Goal: Check status: Check status

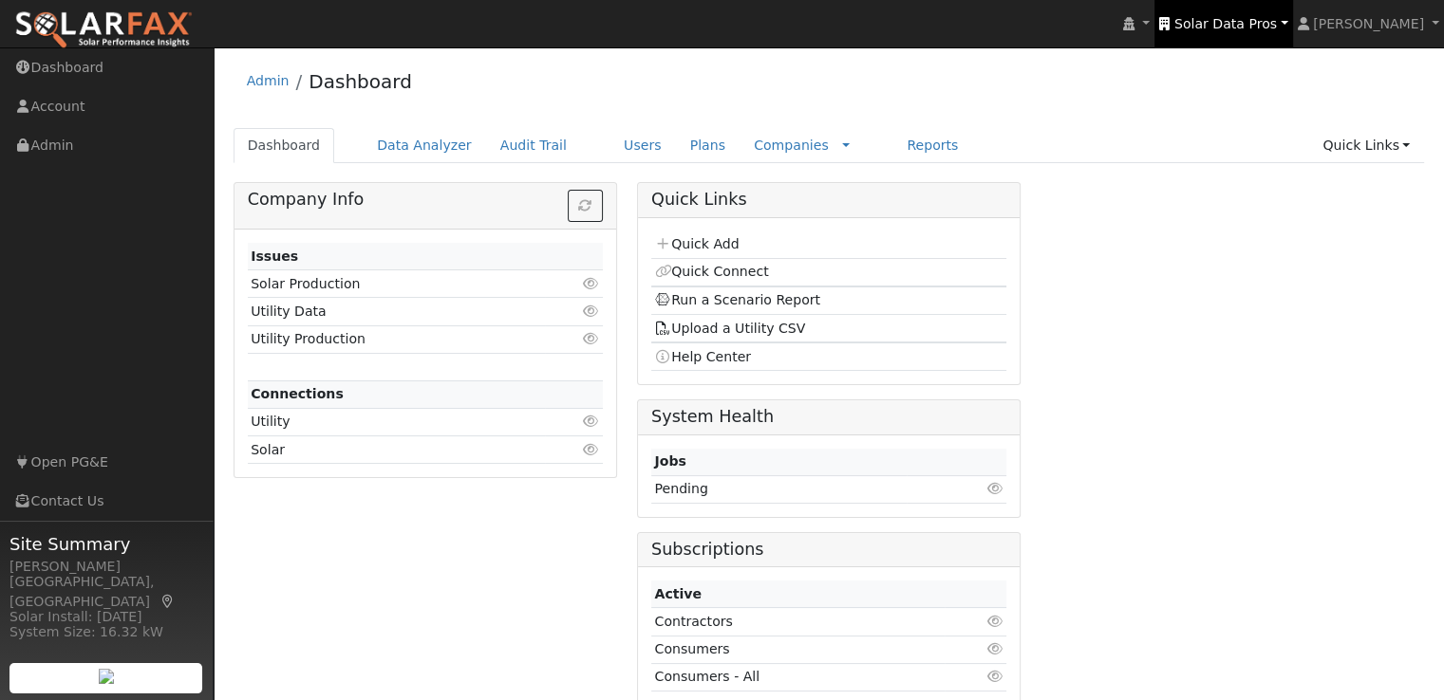
click at [1245, 25] on span "Solar Data Pros" at bounding box center [1225, 23] width 103 height 15
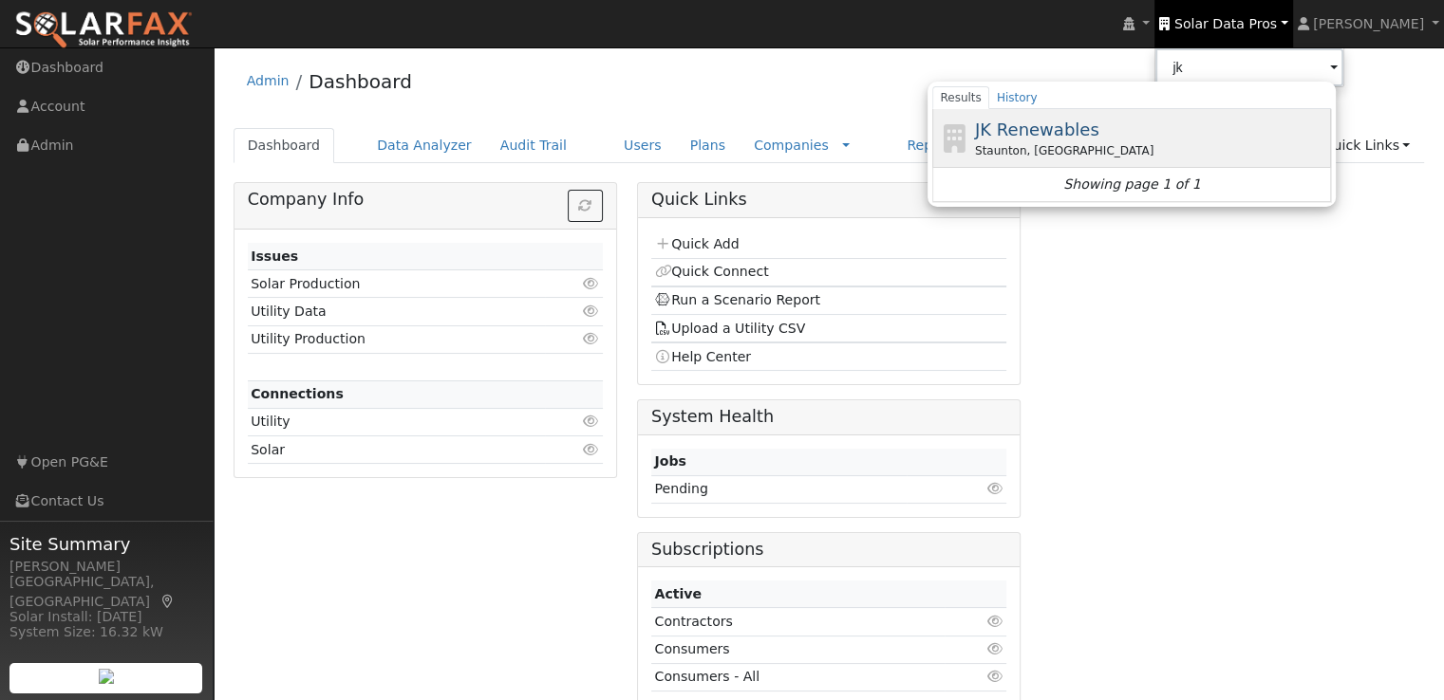
click at [1072, 129] on span "JK Renewables" at bounding box center [1037, 130] width 124 height 20
type input "JK Renewables"
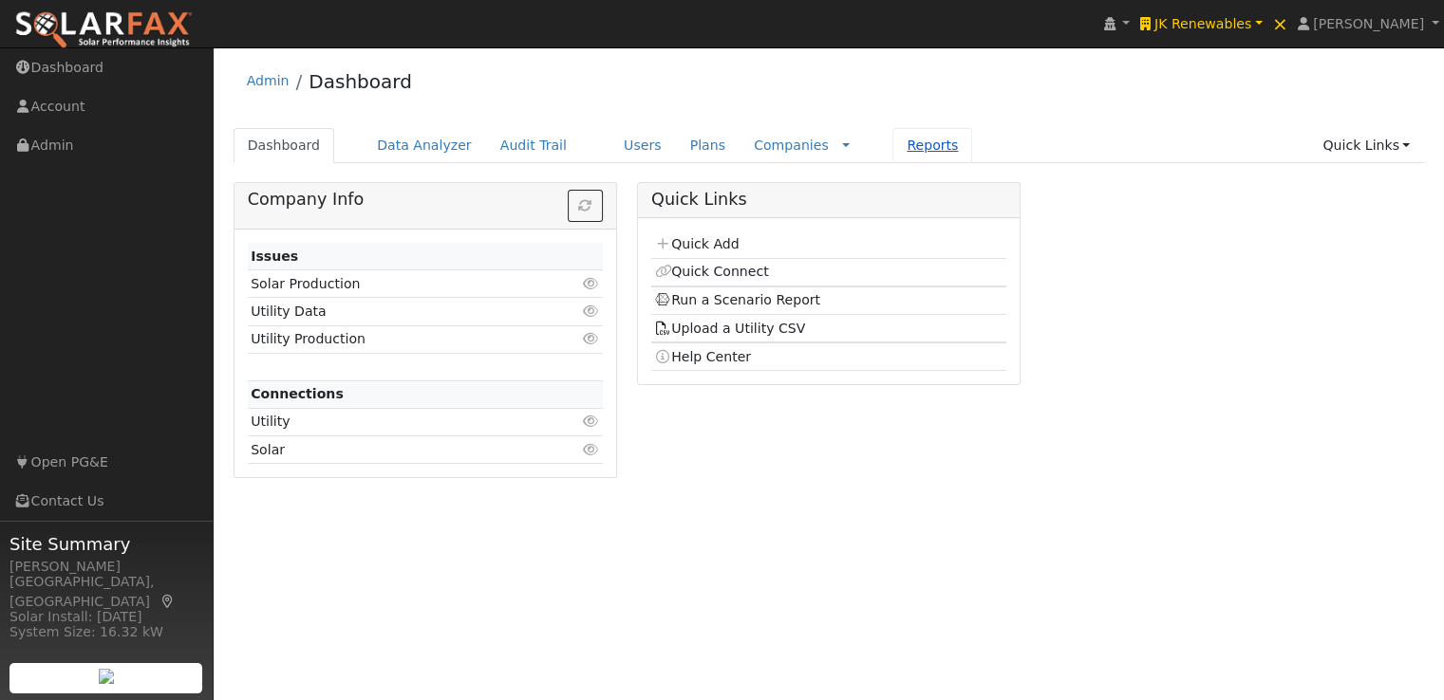
click at [892, 145] on link "Reports" at bounding box center [932, 145] width 80 height 35
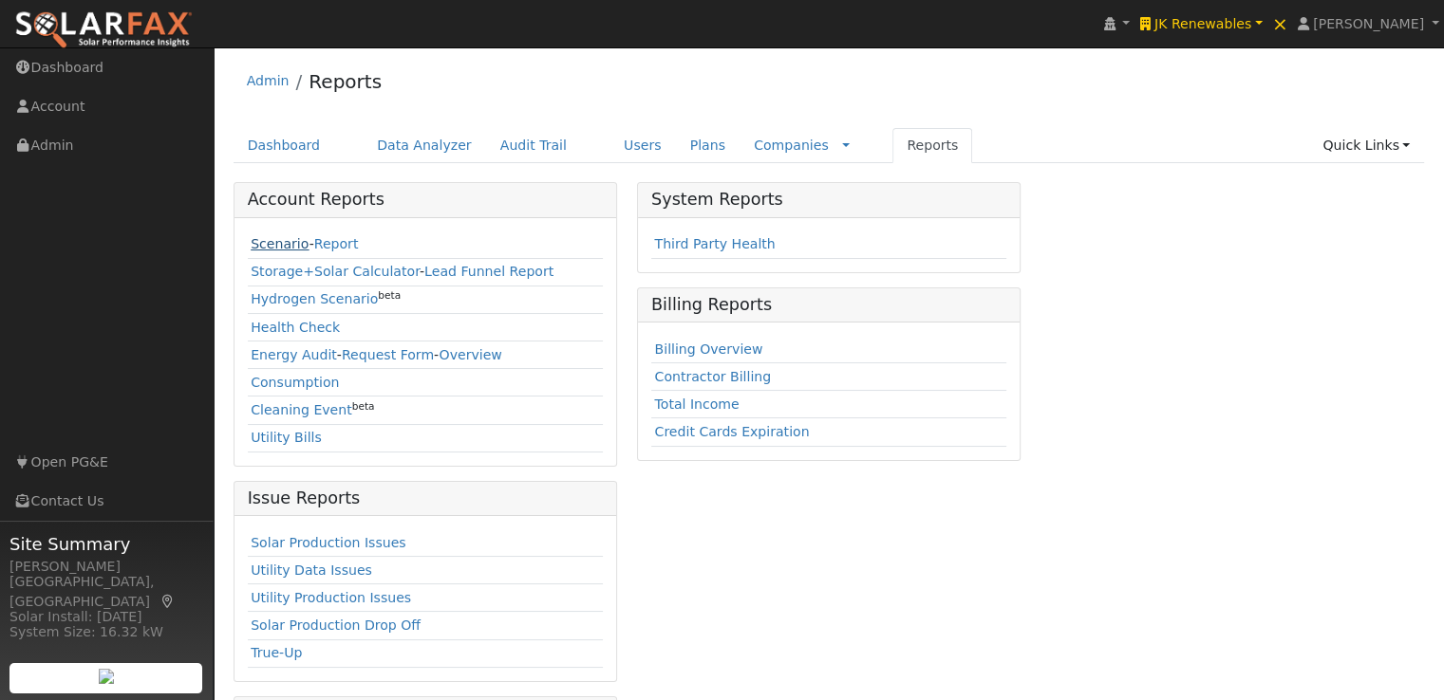
click at [270, 244] on link "Scenario" at bounding box center [280, 243] width 58 height 15
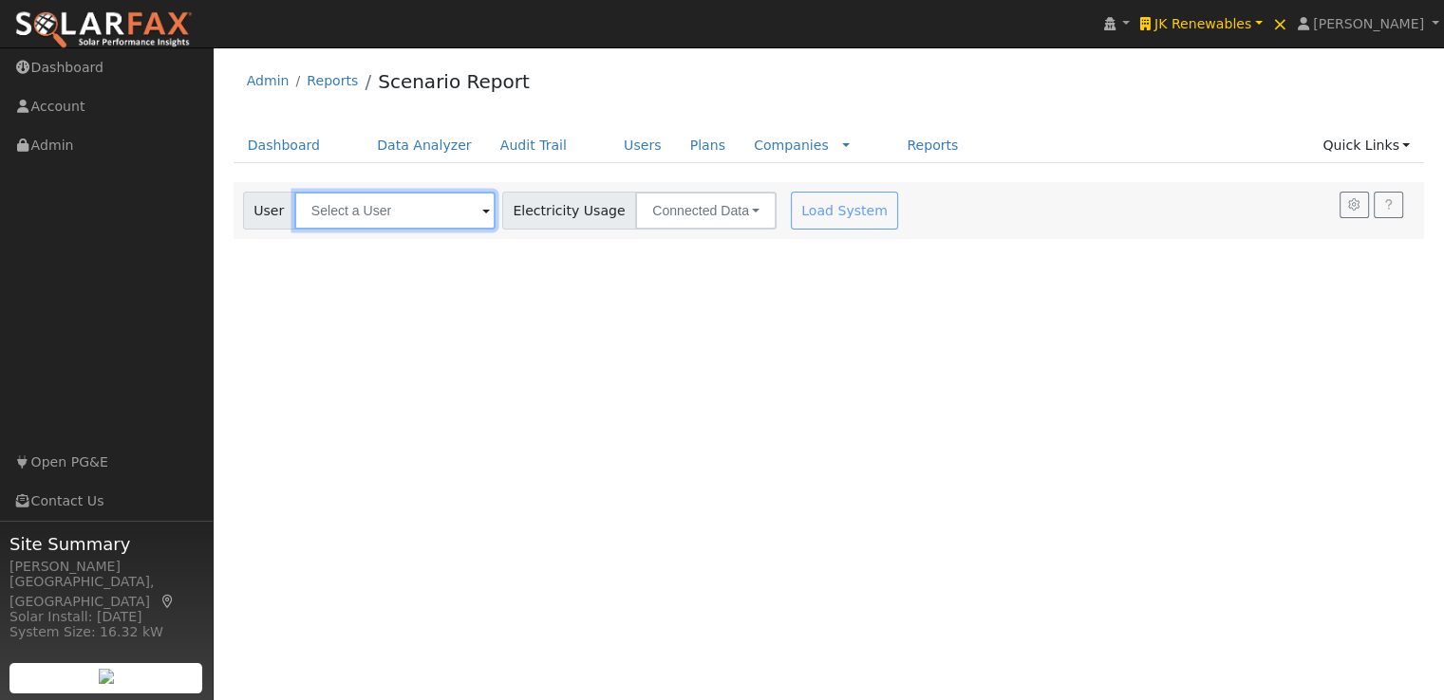
click at [415, 212] on input "text" at bounding box center [394, 211] width 201 height 38
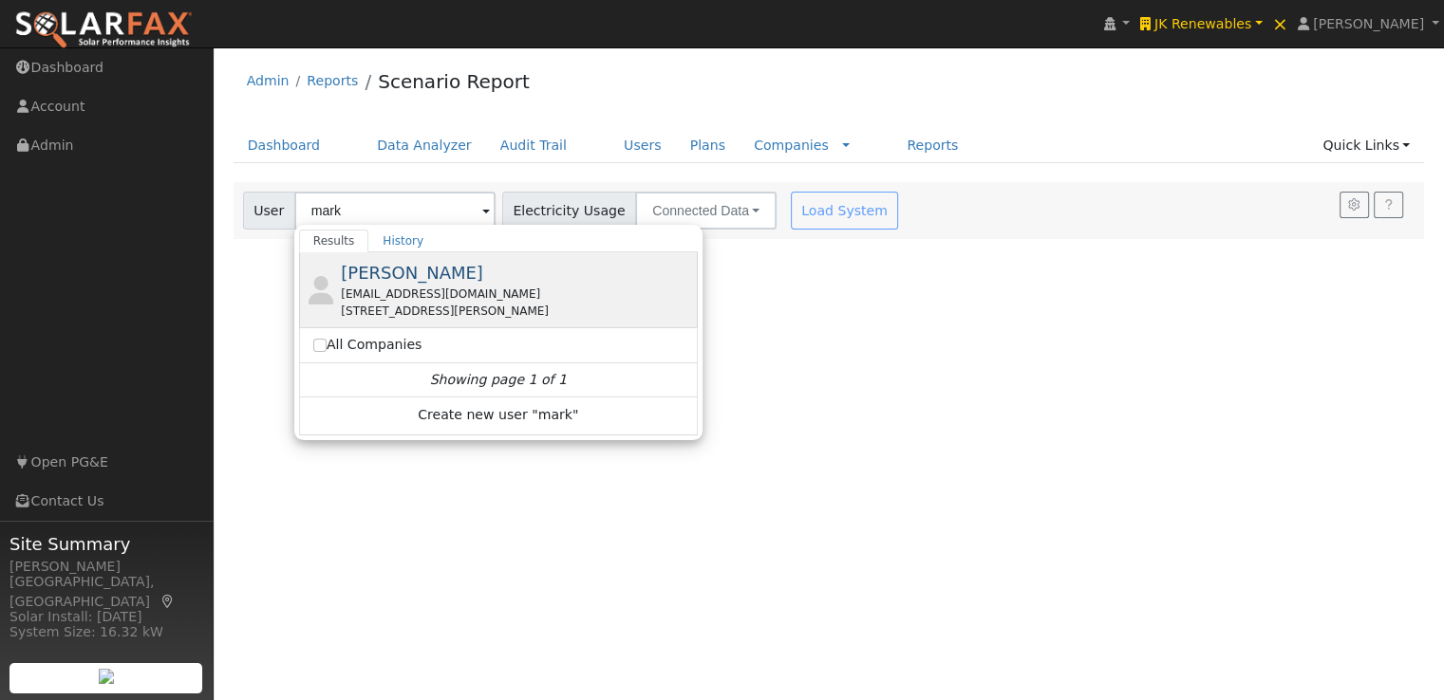
click at [419, 266] on span "[PERSON_NAME]" at bounding box center [412, 273] width 142 height 20
type input "[PERSON_NAME]"
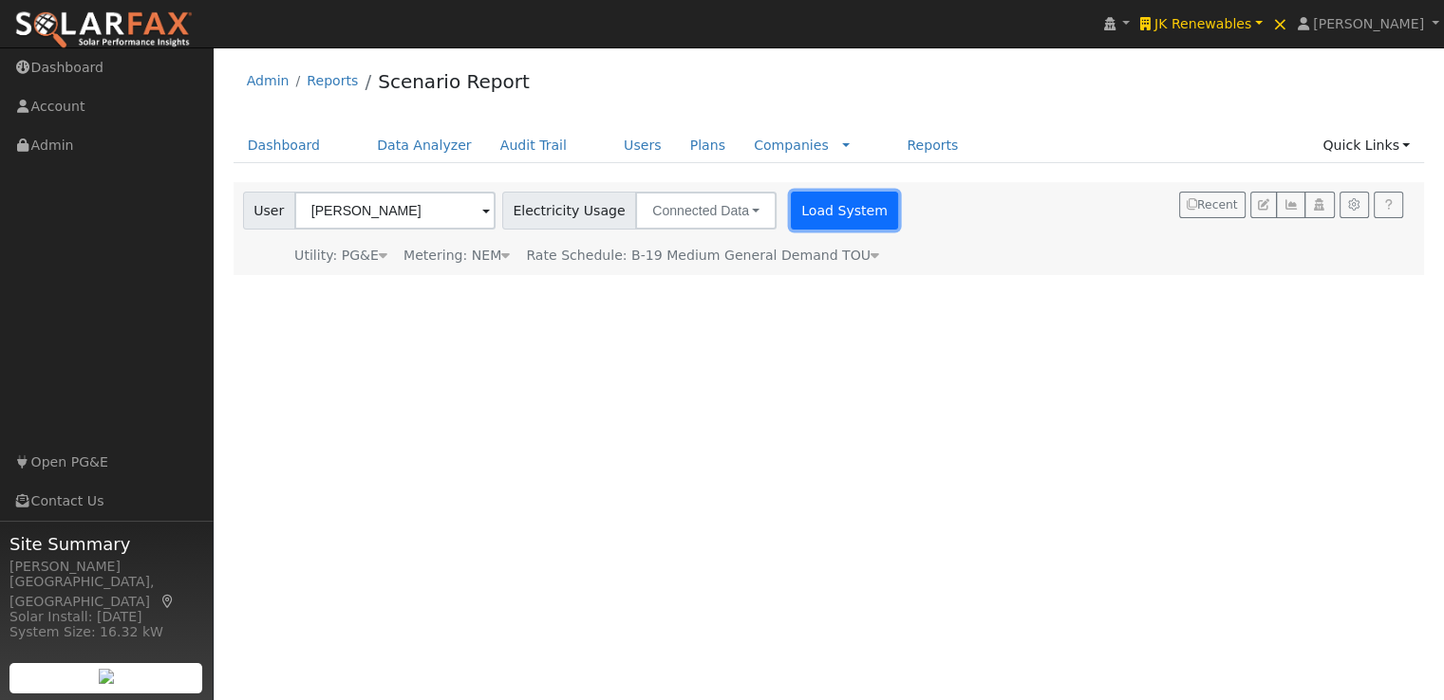
click at [806, 211] on button "Load System" at bounding box center [845, 211] width 108 height 38
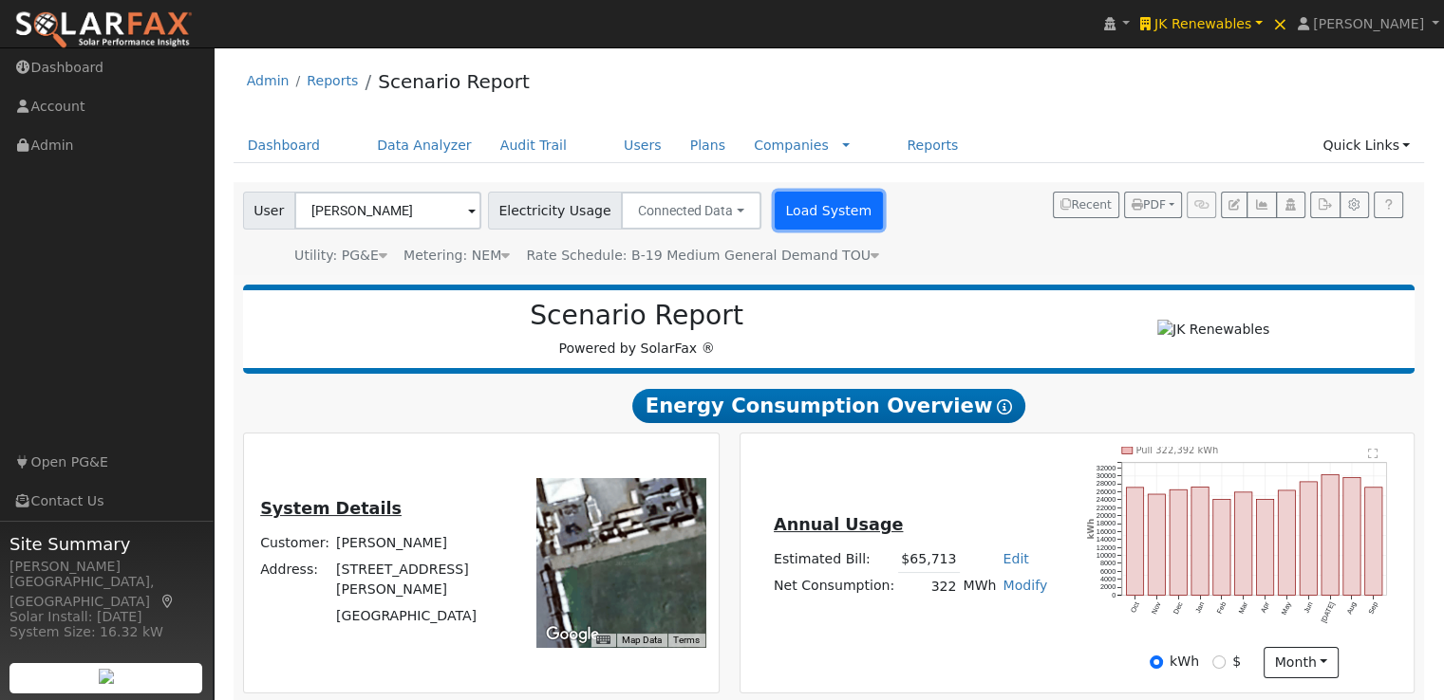
click at [823, 212] on button "Load System" at bounding box center [828, 211] width 108 height 38
click at [612, 145] on link "Users" at bounding box center [642, 145] width 66 height 35
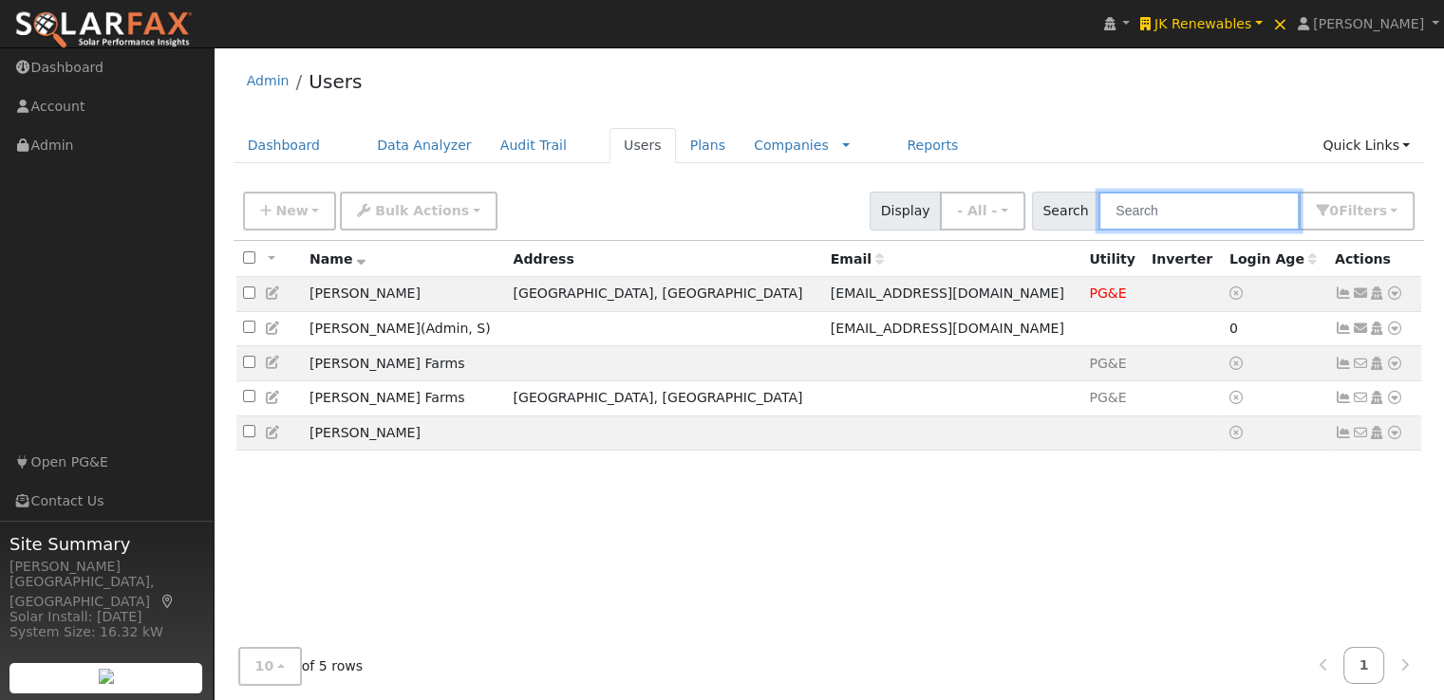
click at [1222, 221] on input "text" at bounding box center [1198, 211] width 201 height 39
click at [1390, 294] on icon at bounding box center [1394, 293] width 17 height 13
